Goal: Task Accomplishment & Management: Manage account settings

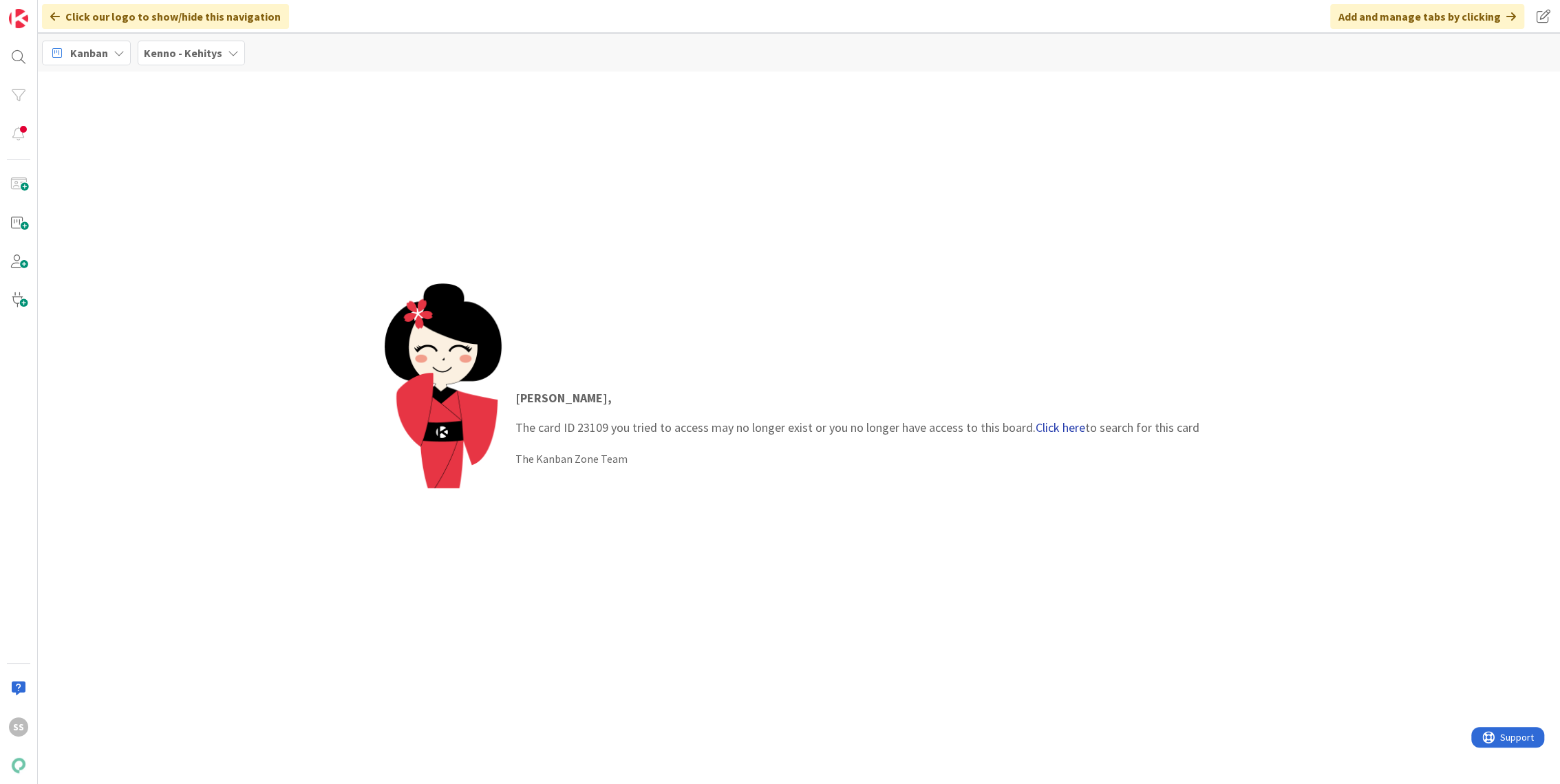
click at [1057, 421] on link "Click here" at bounding box center [1060, 427] width 50 height 16
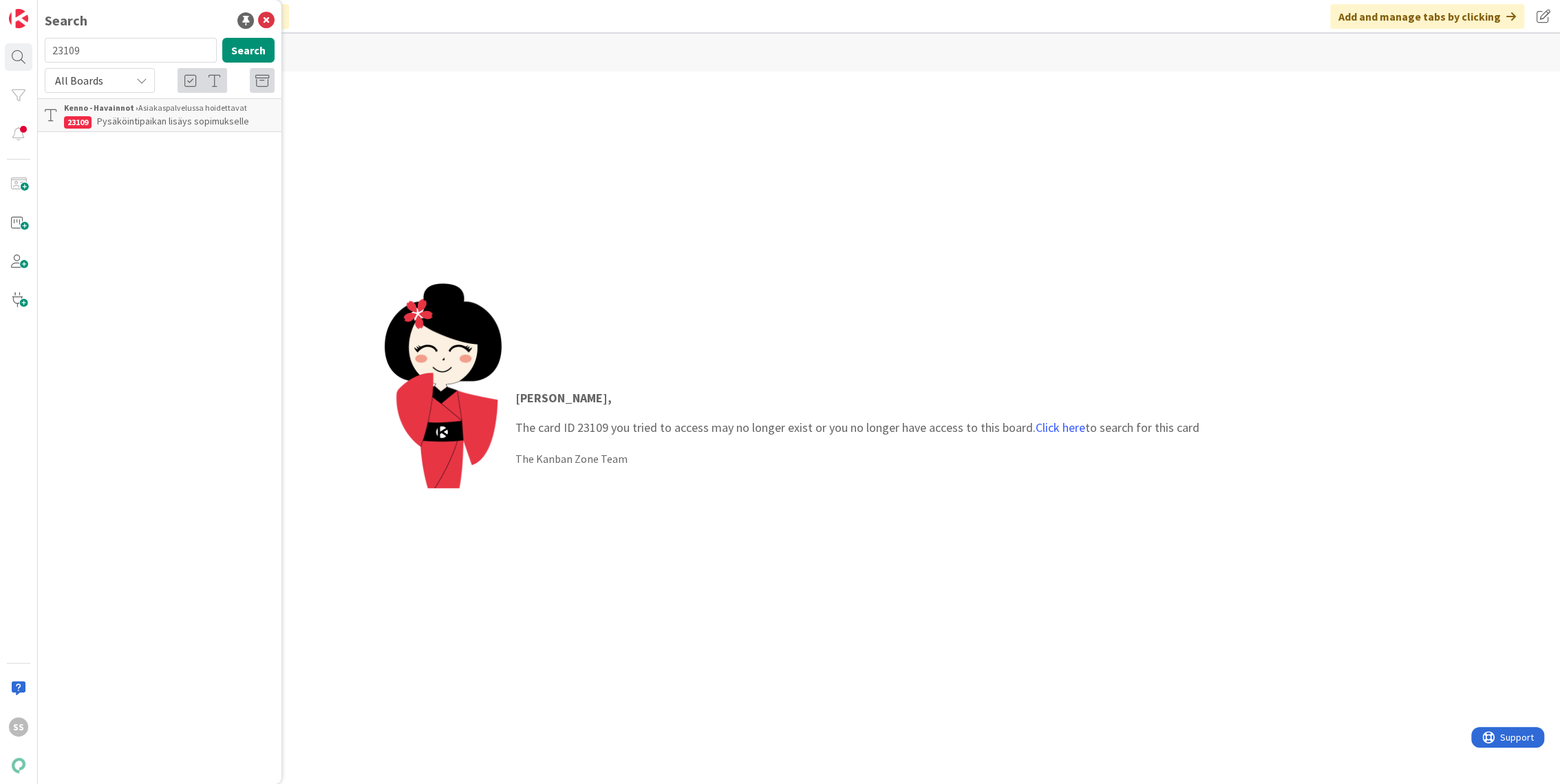
click at [197, 125] on span "Pysäköintipaikan lisäys sopimukselle" at bounding box center [173, 121] width 152 height 12
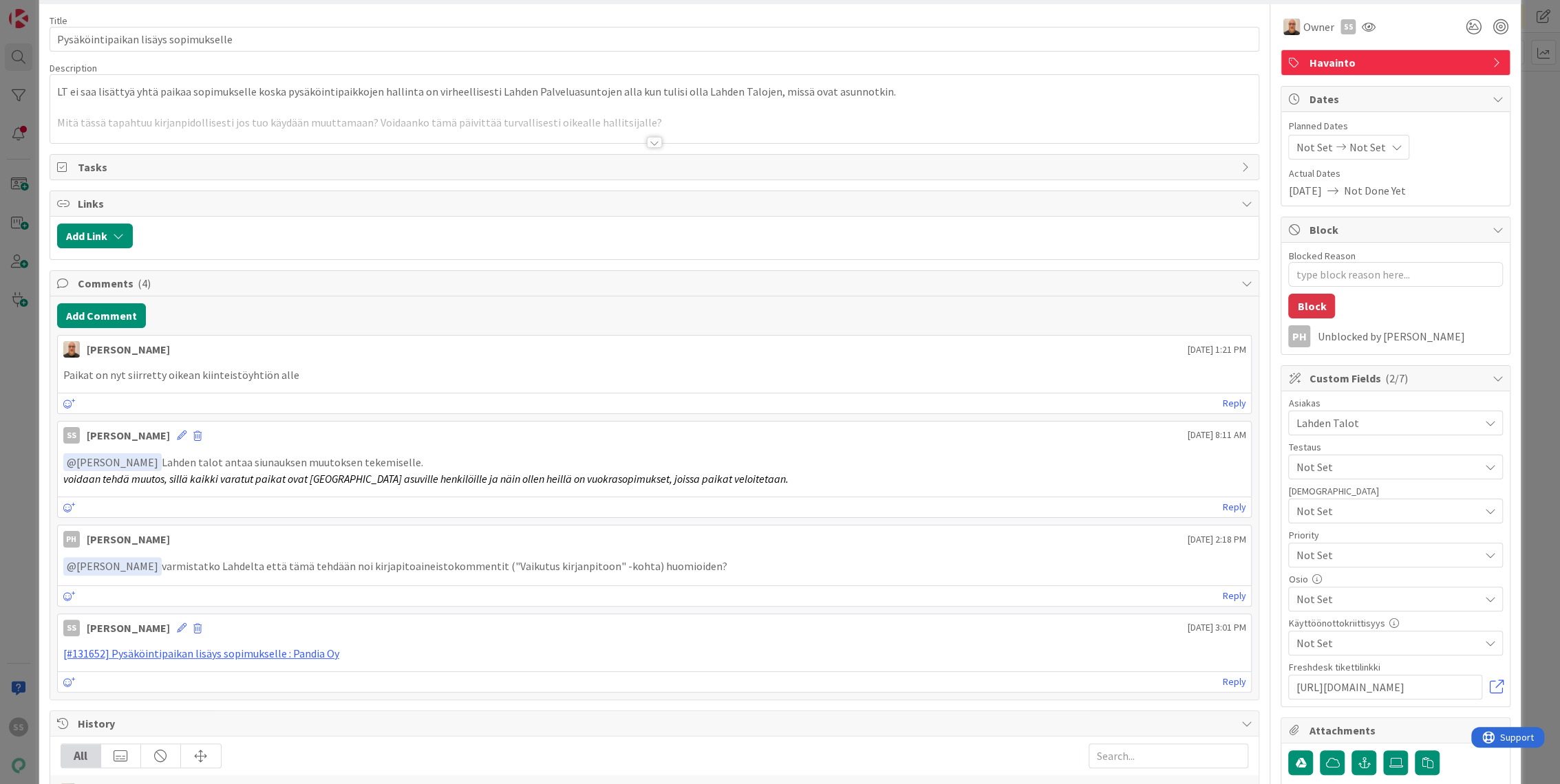
scroll to position [77, 0]
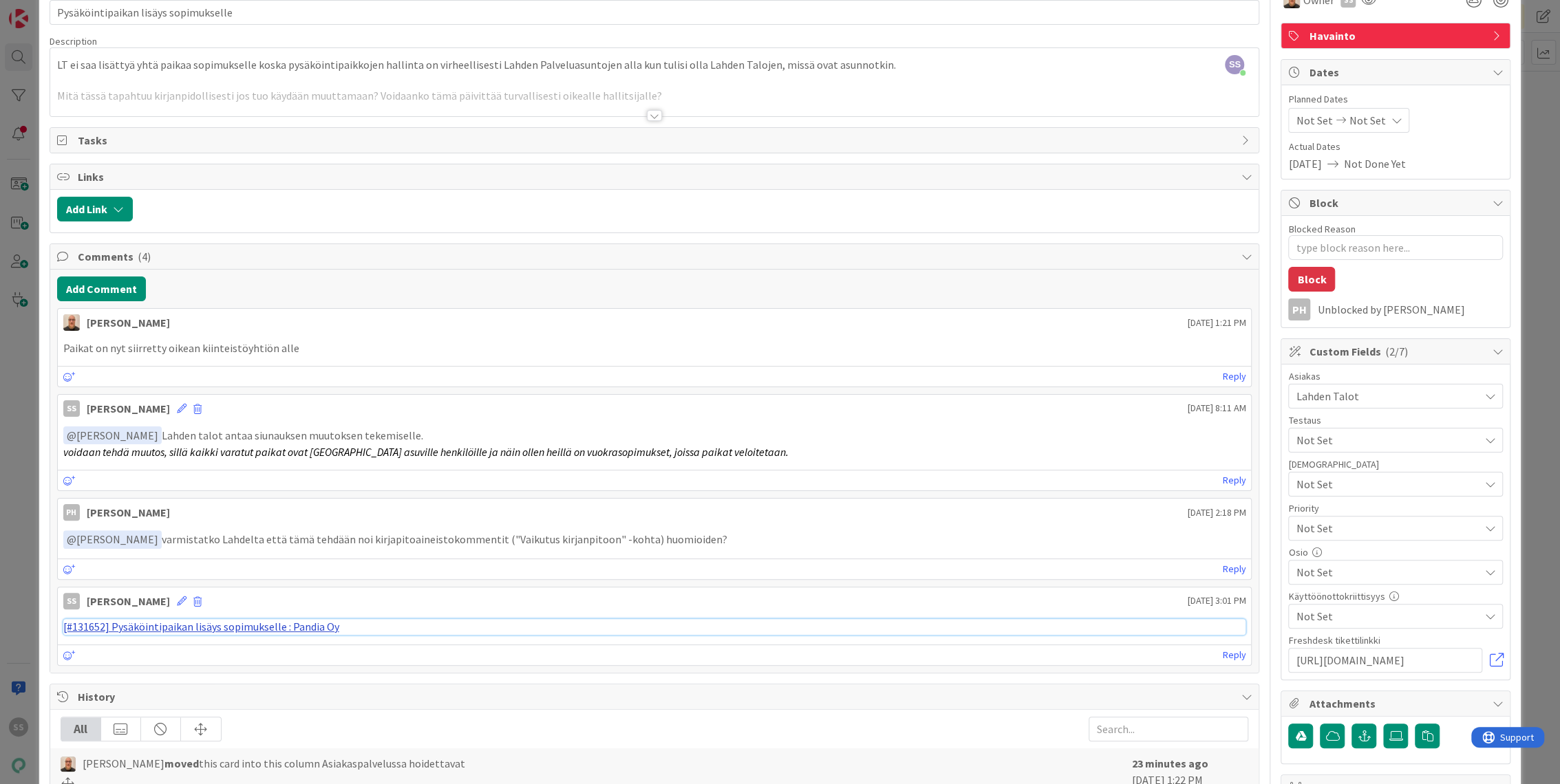
click at [305, 628] on link "[#131652] Pysäköintipaikan lisäys sopimukselle : Pandia Oy" at bounding box center [201, 627] width 276 height 14
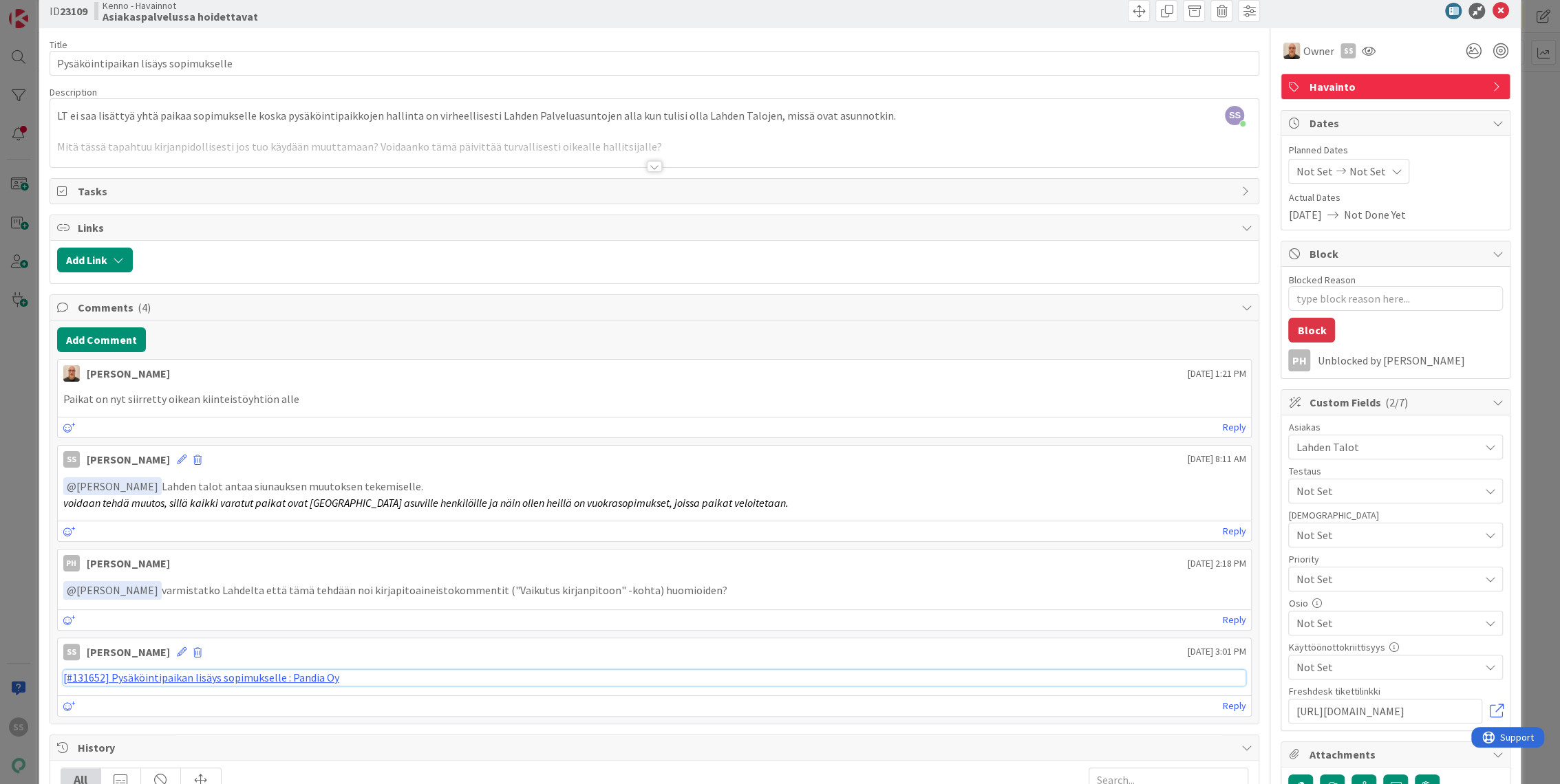
scroll to position [0, 0]
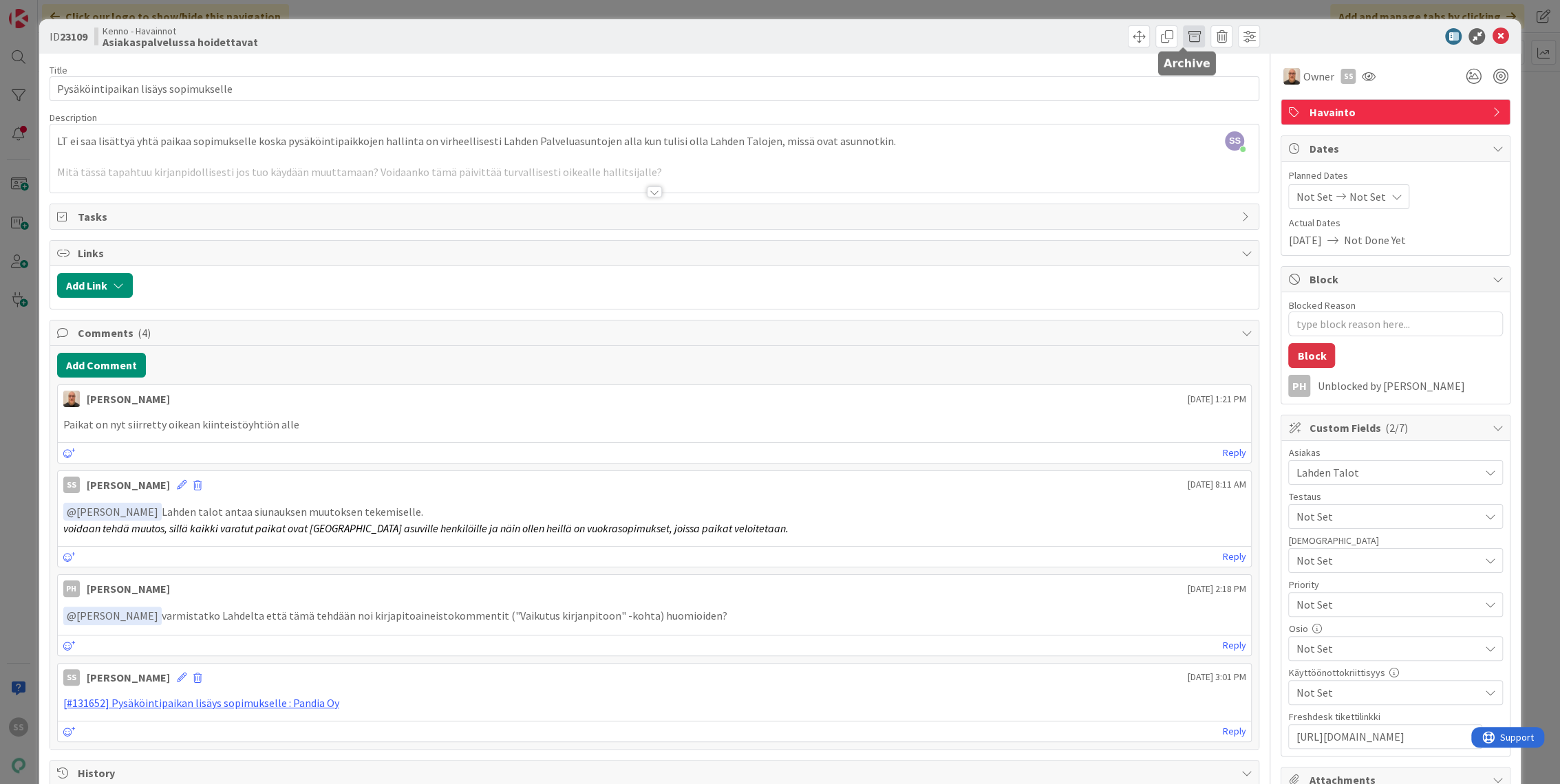
click at [1184, 38] on span at bounding box center [1194, 36] width 22 height 22
click at [1200, 96] on button "Archive" at bounding box center [1217, 101] width 54 height 25
type textarea "x"
